Goal: Check status

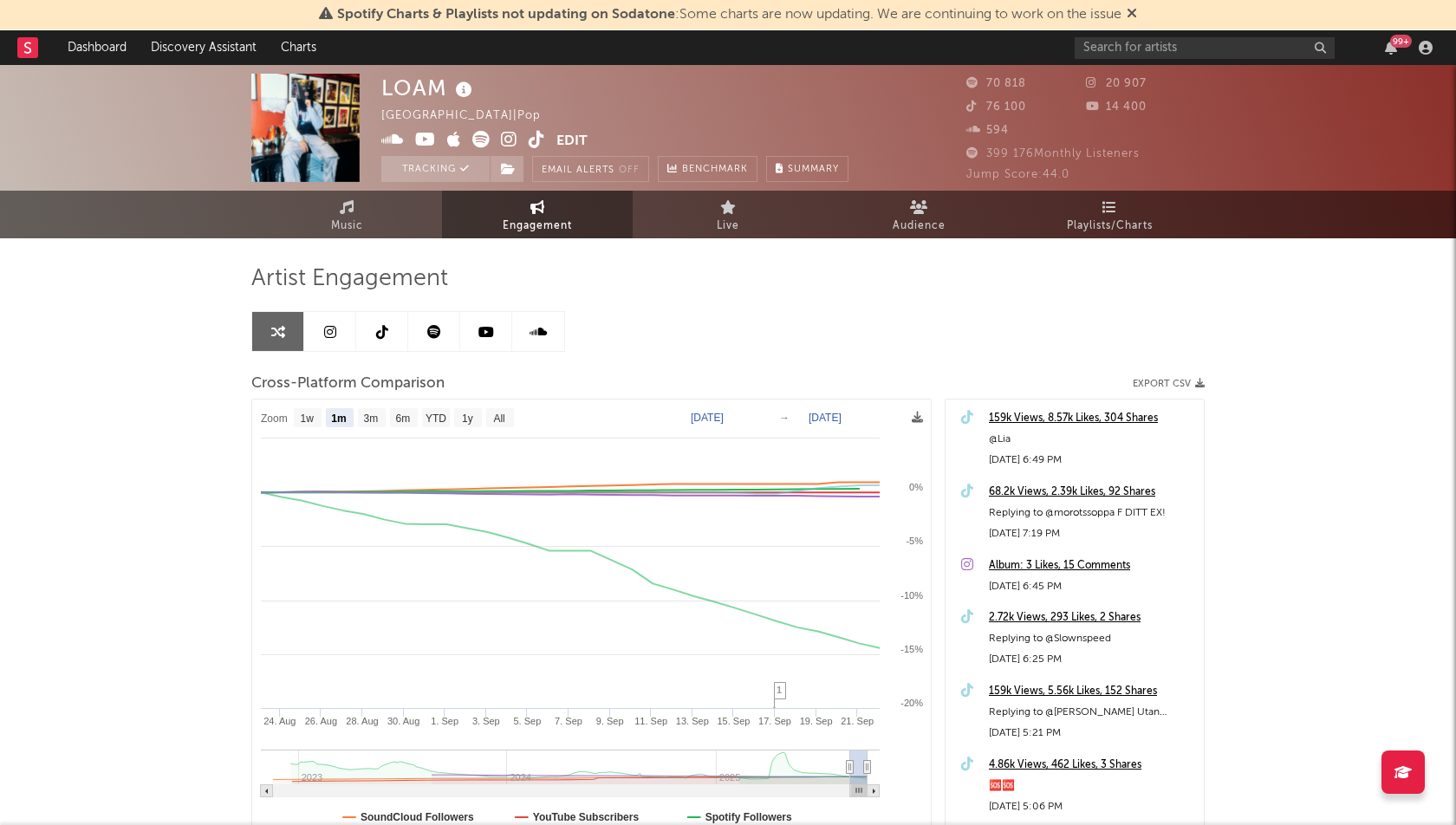
select select "1m"
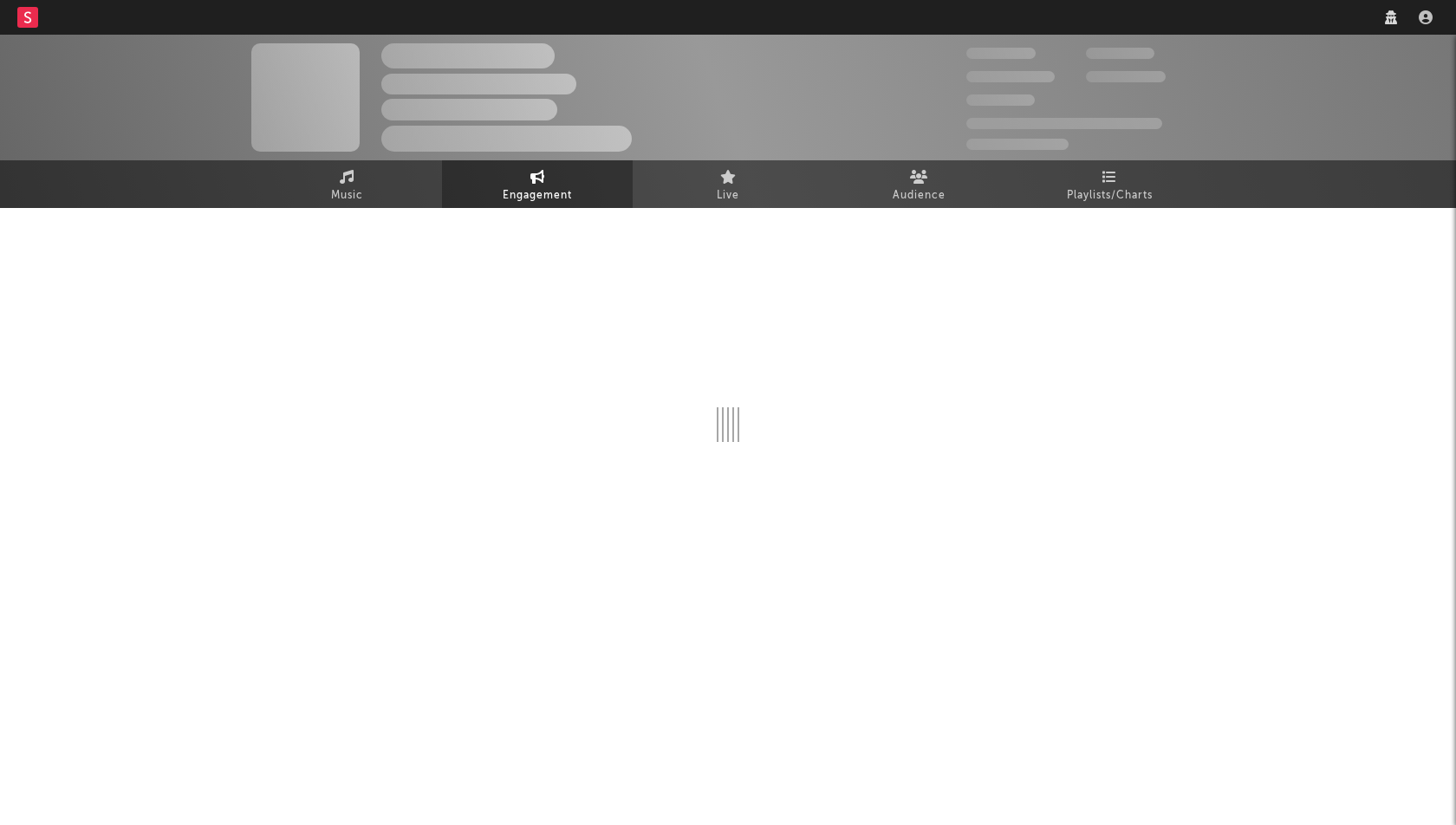
select select "1w"
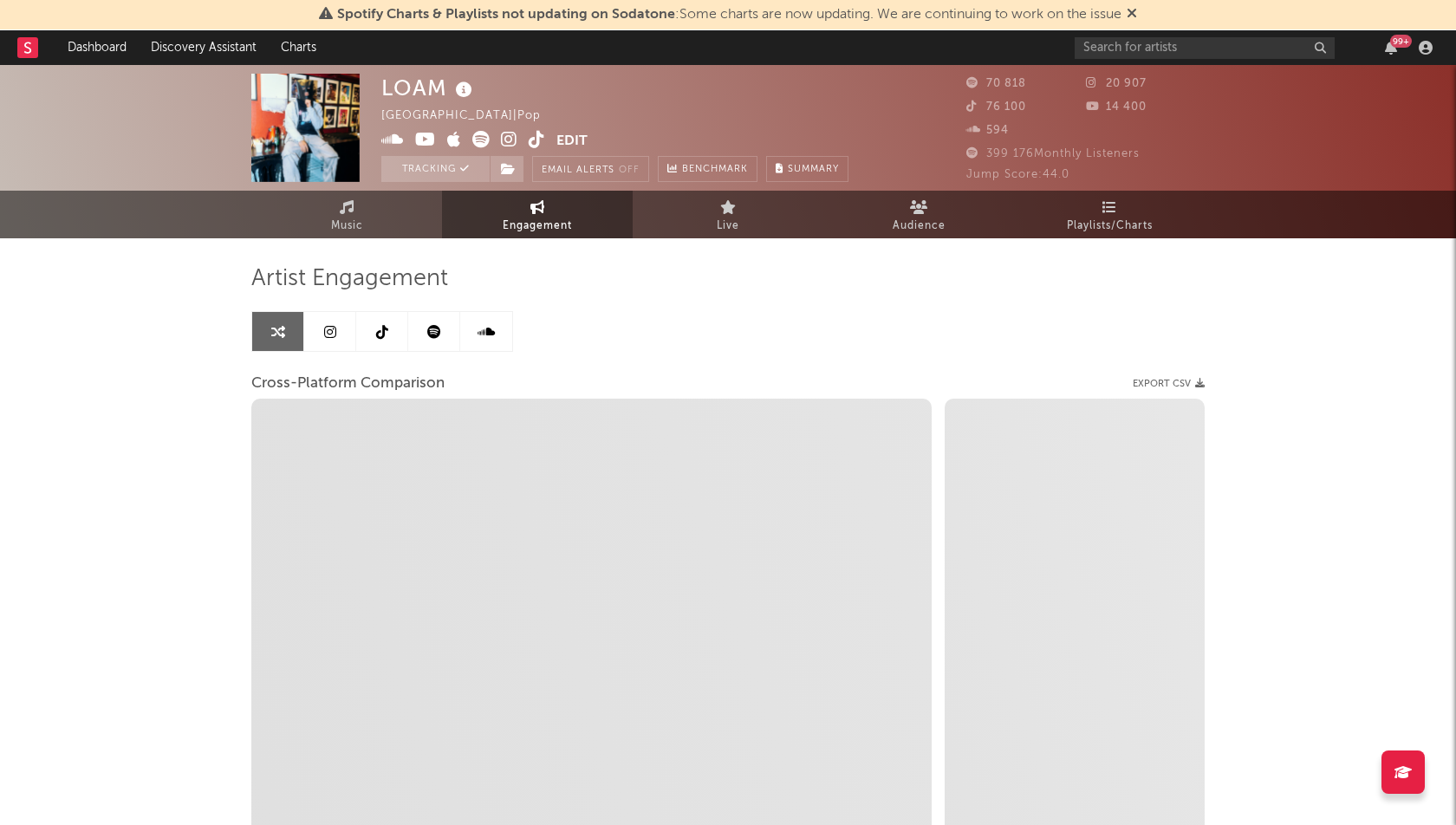
select select "1m"
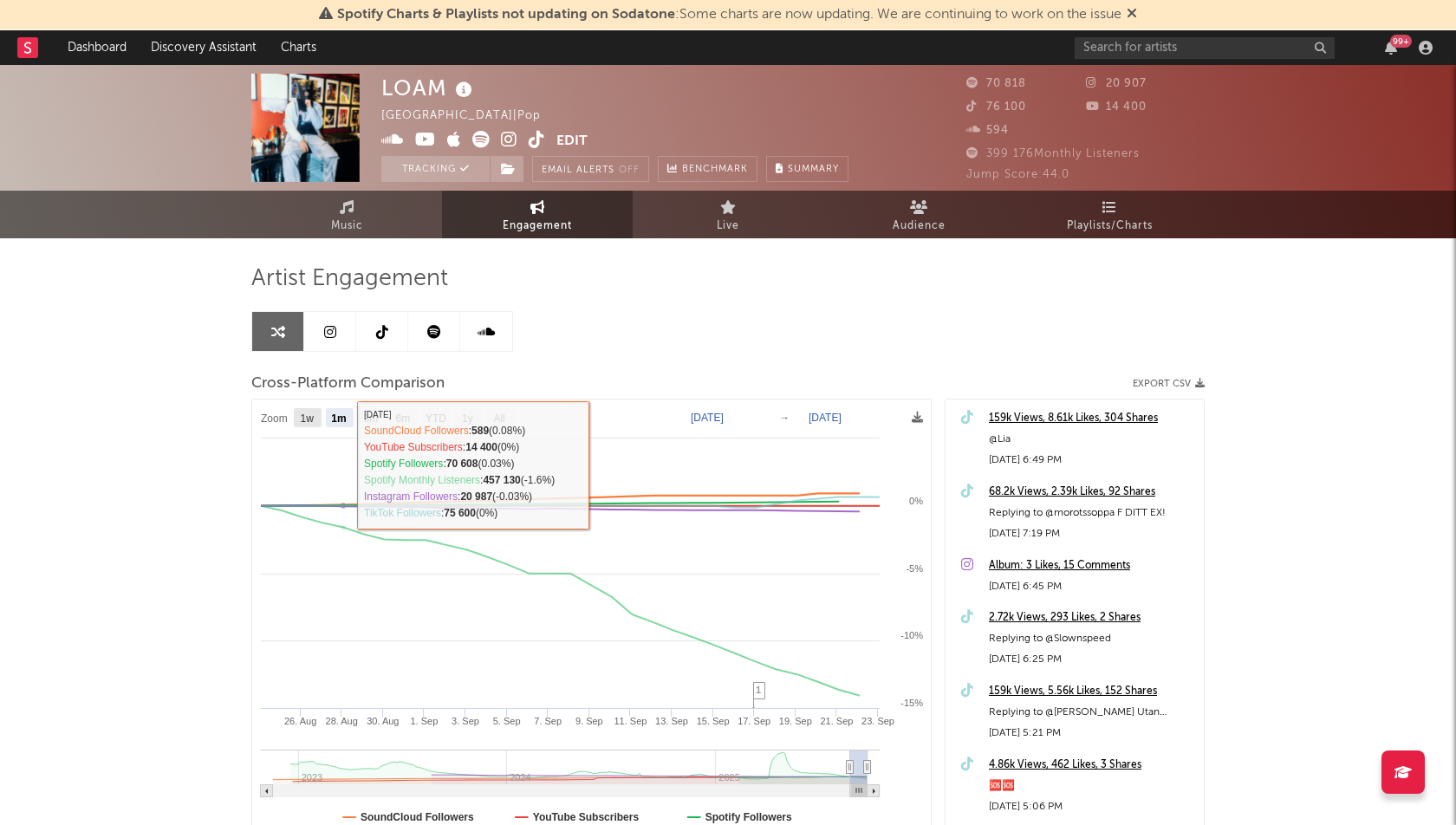
click at [308, 413] on text "1w" at bounding box center [307, 419] width 14 height 12
select select "1w"
type input "2025-09-17"
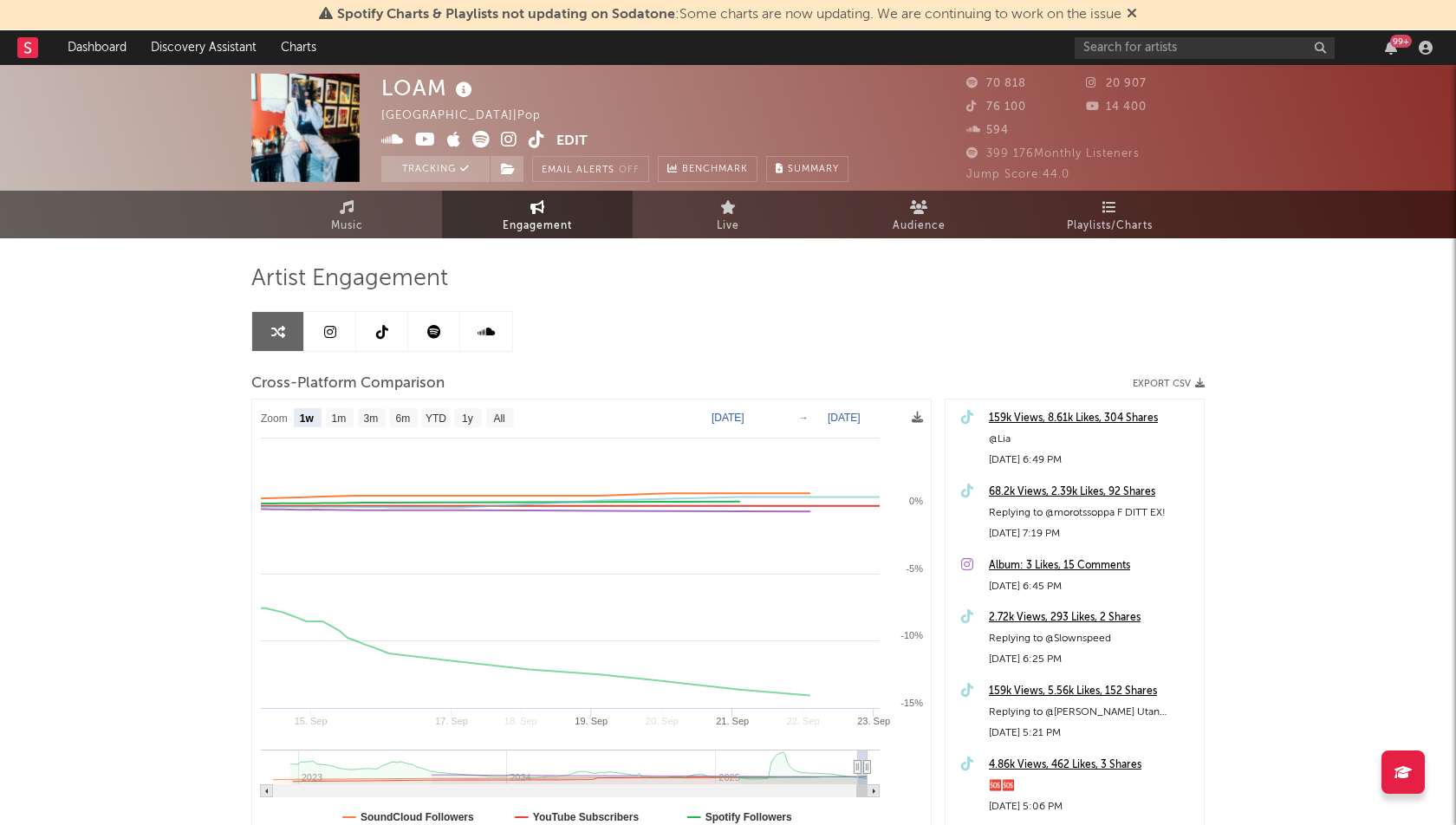
select select "1w"
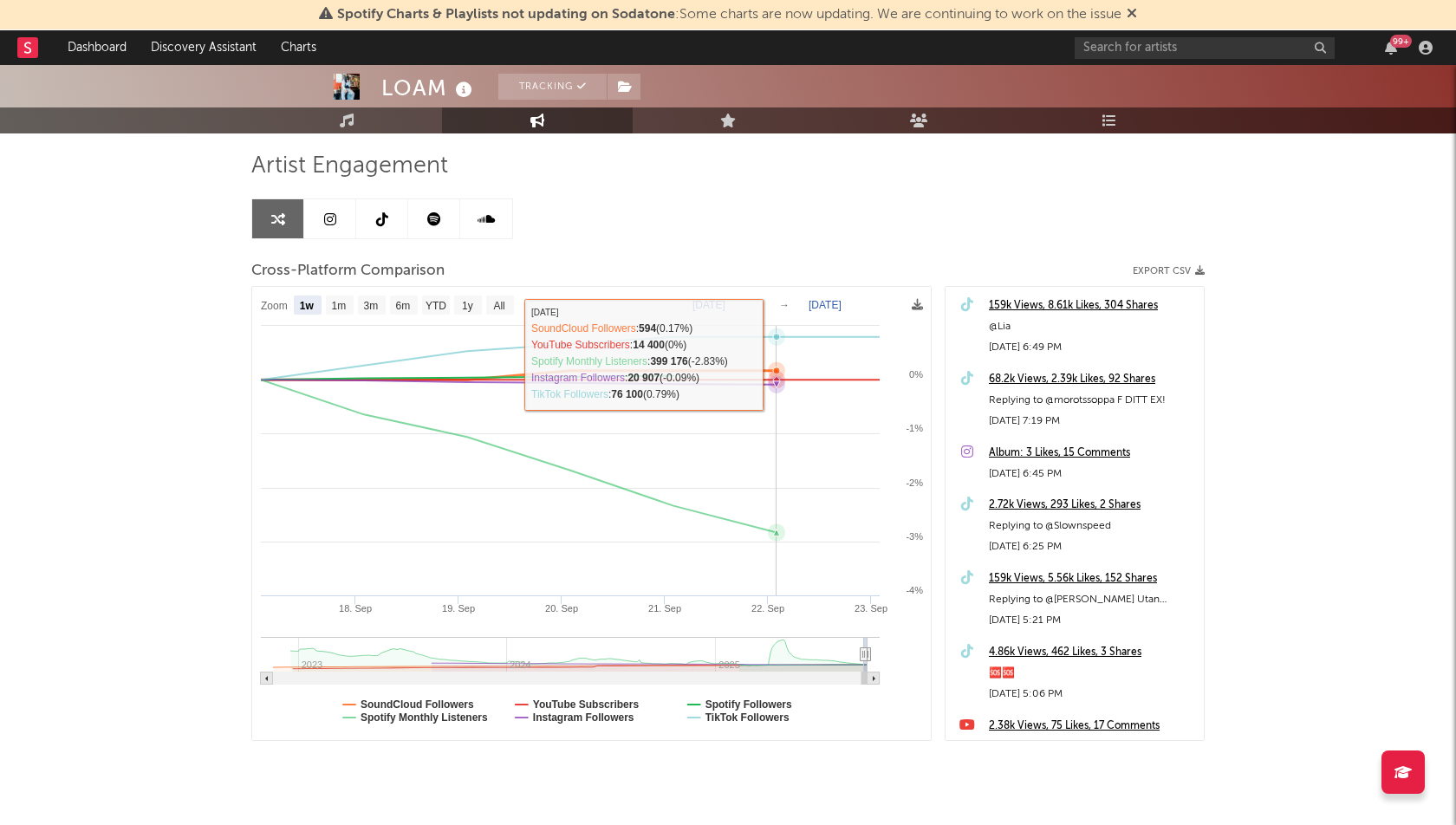
scroll to position [148, 0]
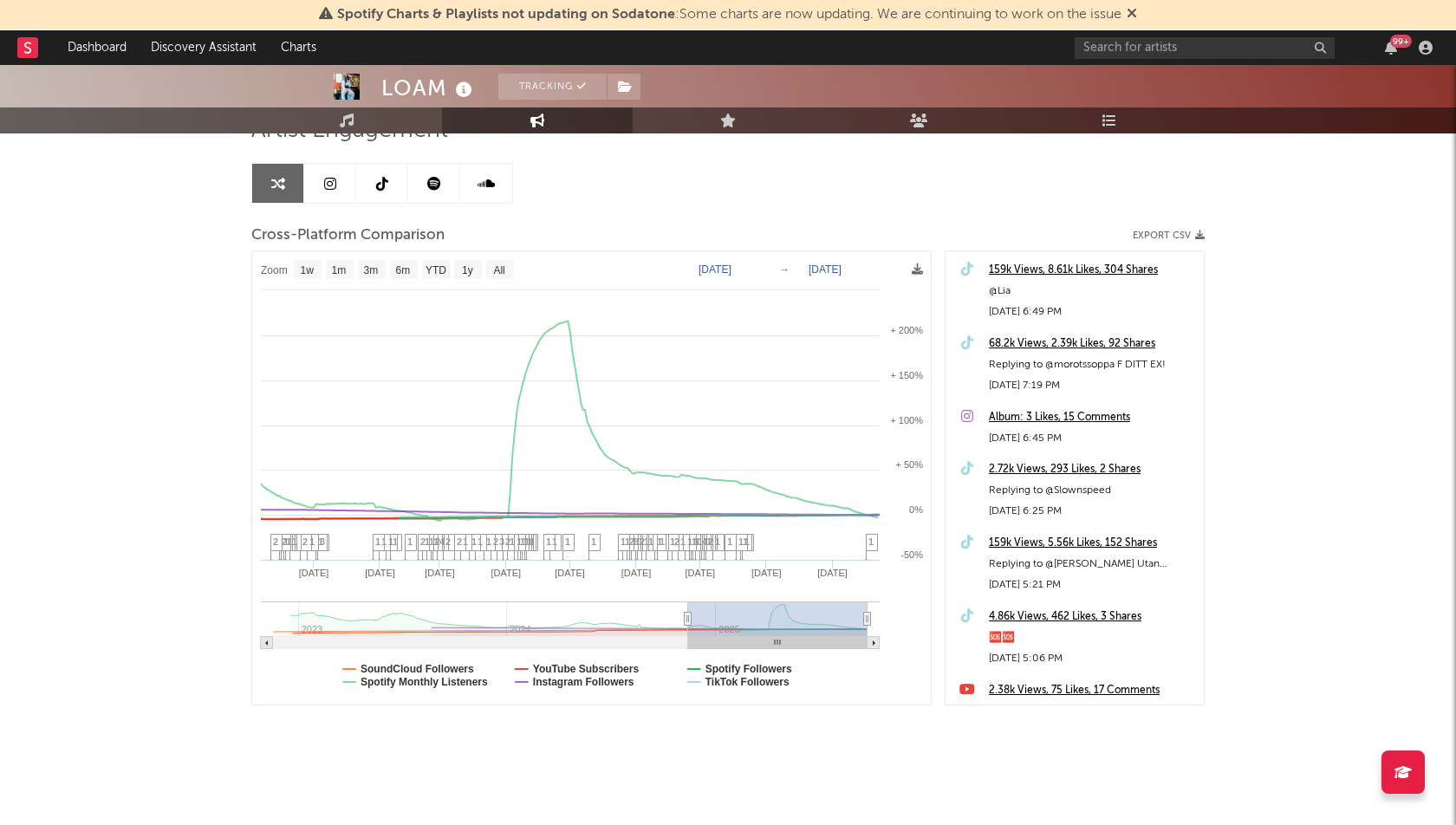
type input "2024-11-09"
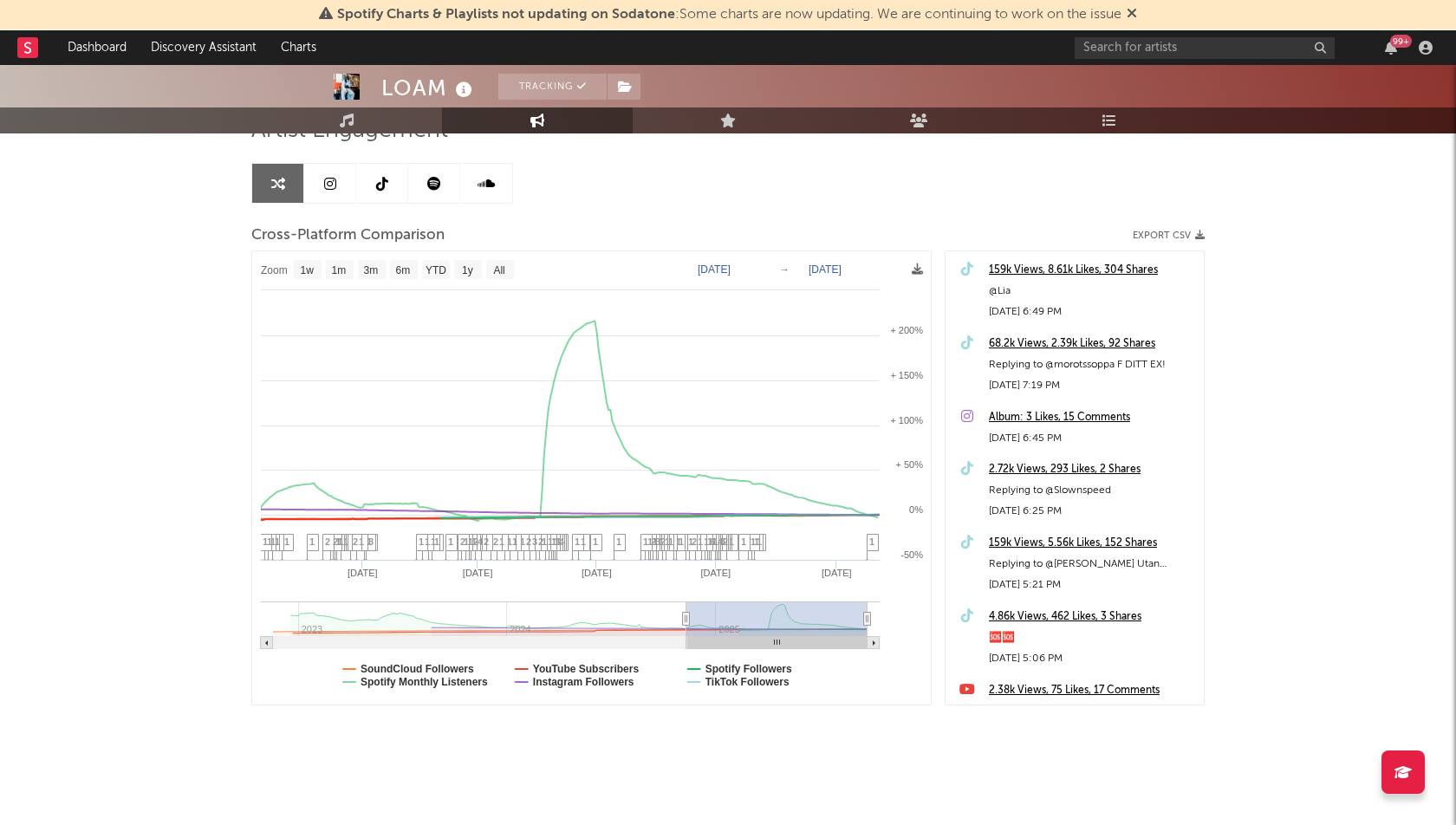
select select "1w"
drag, startPoint x: 863, startPoint y: 616, endPoint x: 697, endPoint y: 618, distance: 166.0
click at [129, 248] on div "LOAM Tracking Sweden | Pop Edit Tracking Email Alerts Off Benchmark Summary 70 …" at bounding box center [728, 372] width 1456 height 911
